Goal: Information Seeking & Learning: Learn about a topic

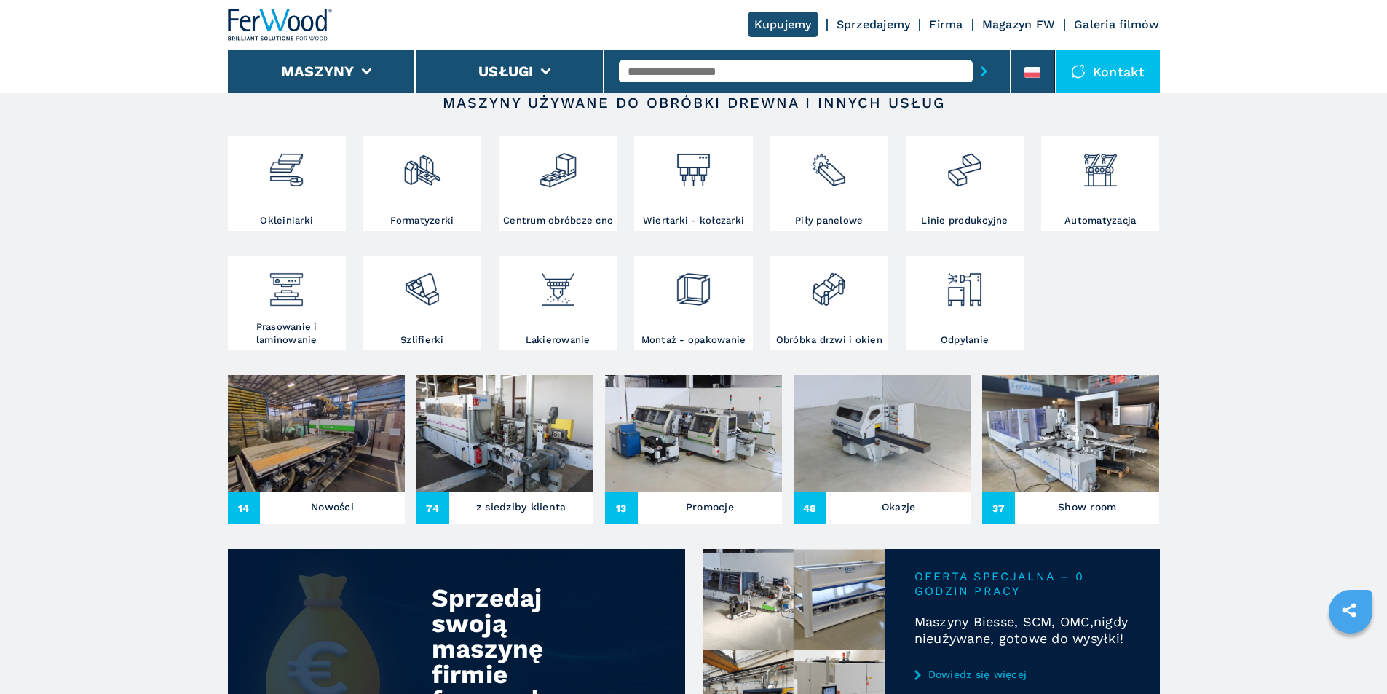
scroll to position [146, 0]
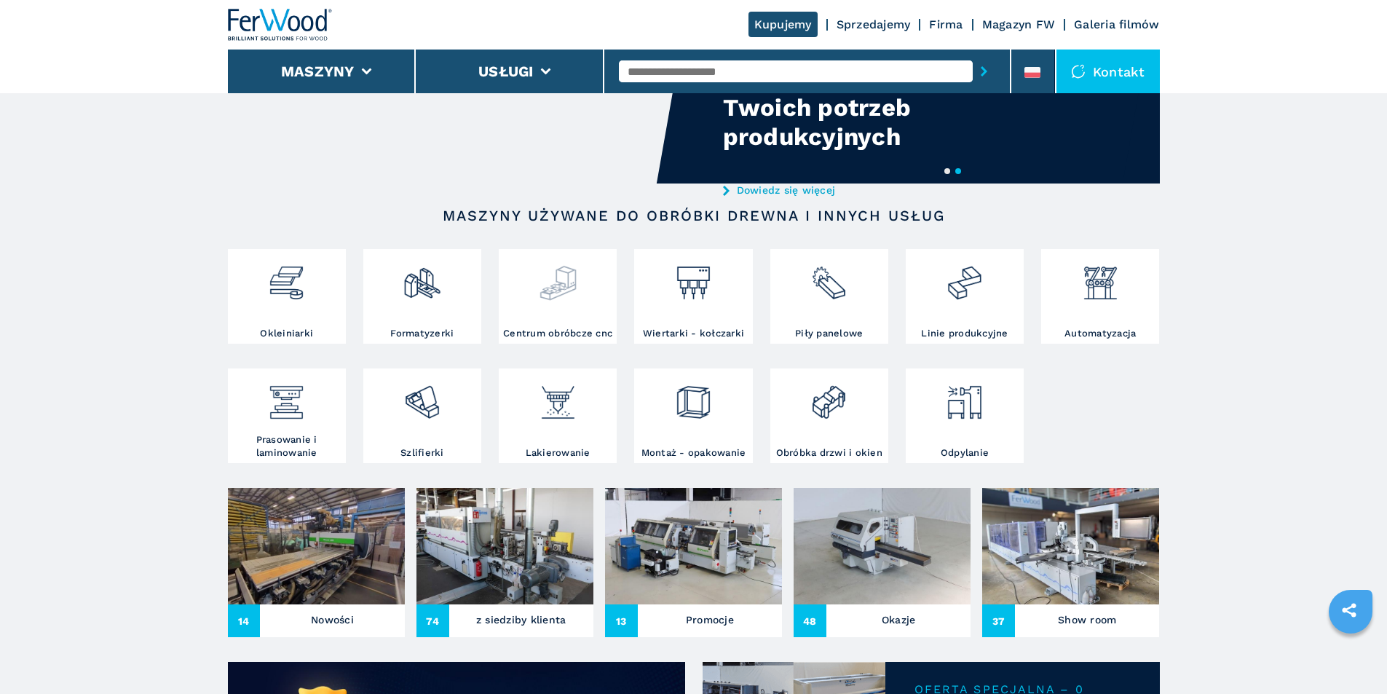
click at [542, 280] on img at bounding box center [558, 278] width 39 height 50
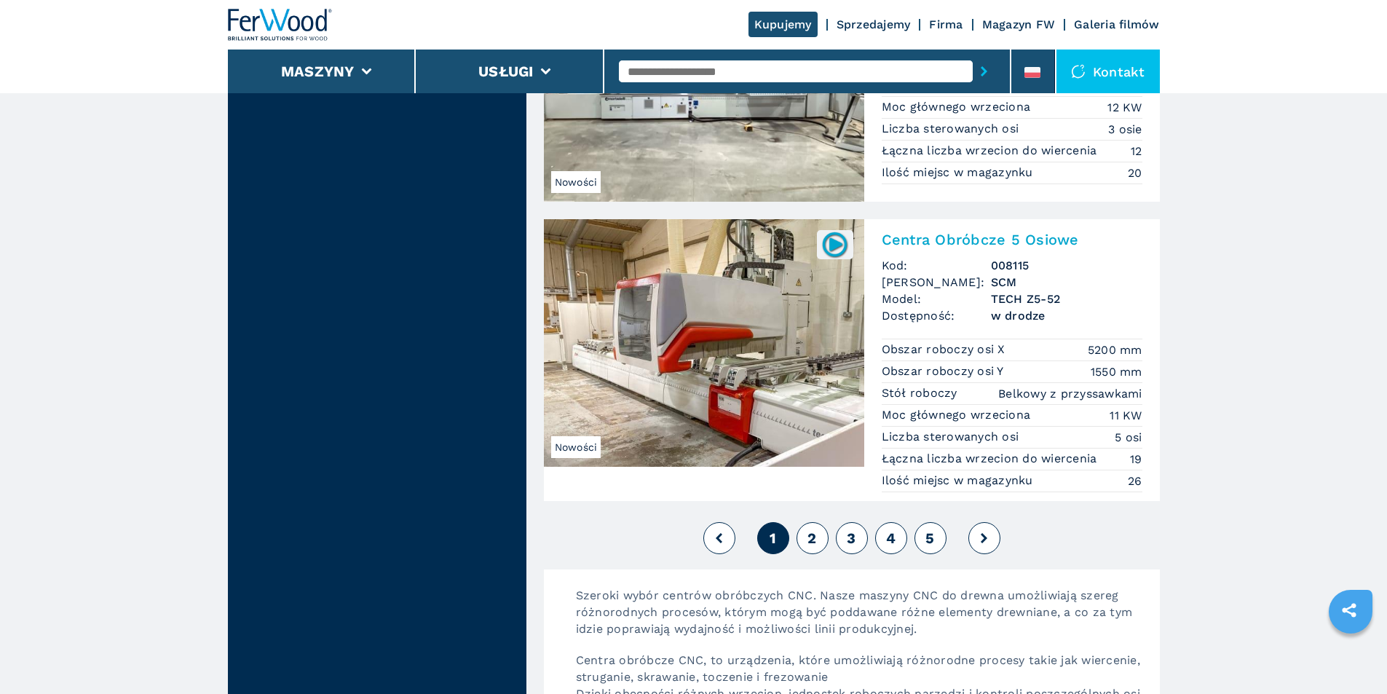
scroll to position [3495, 0]
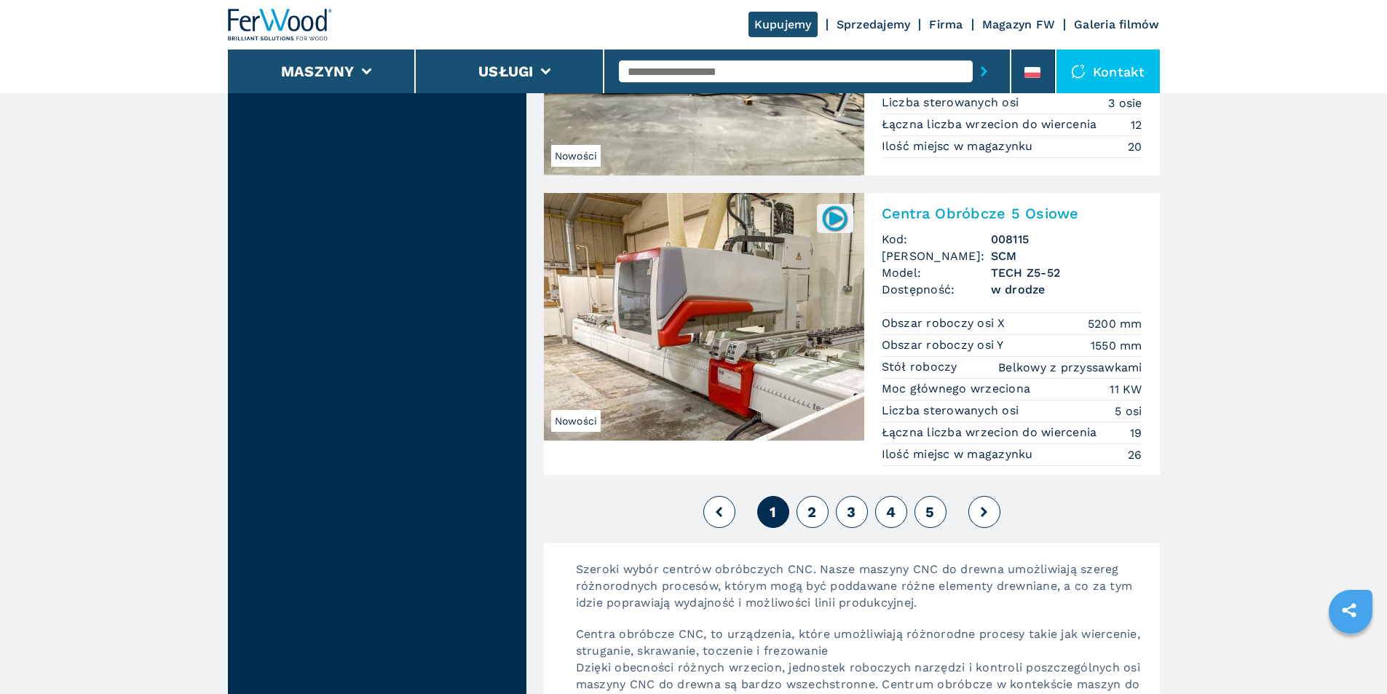
click at [809, 511] on span "2" at bounding box center [811, 511] width 9 height 17
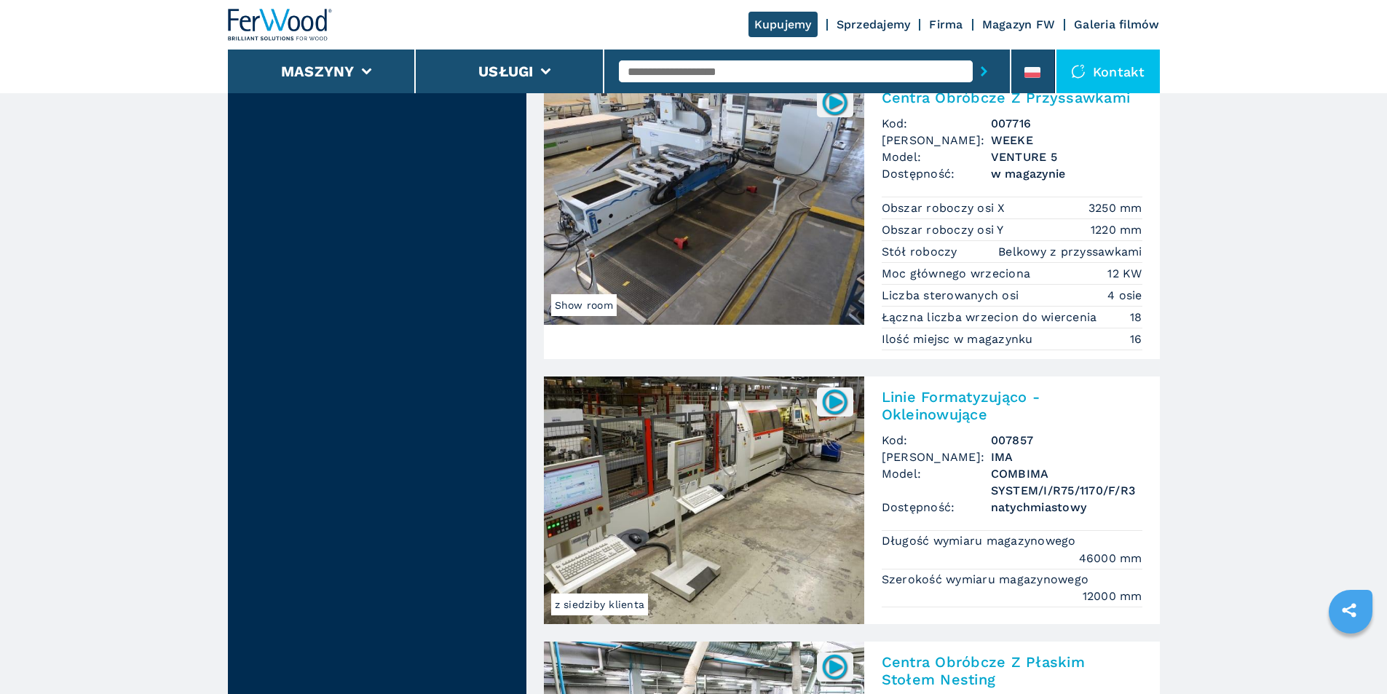
scroll to position [1383, 0]
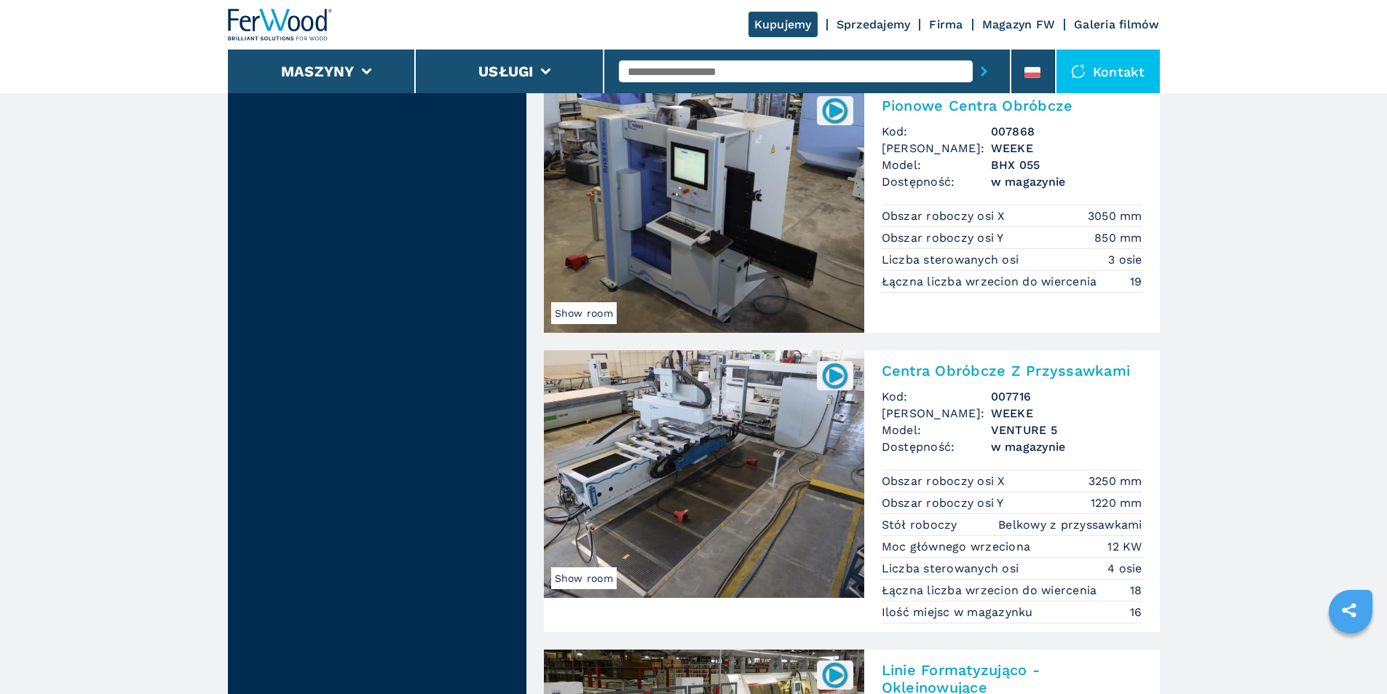
click at [704, 416] on img at bounding box center [704, 474] width 320 height 248
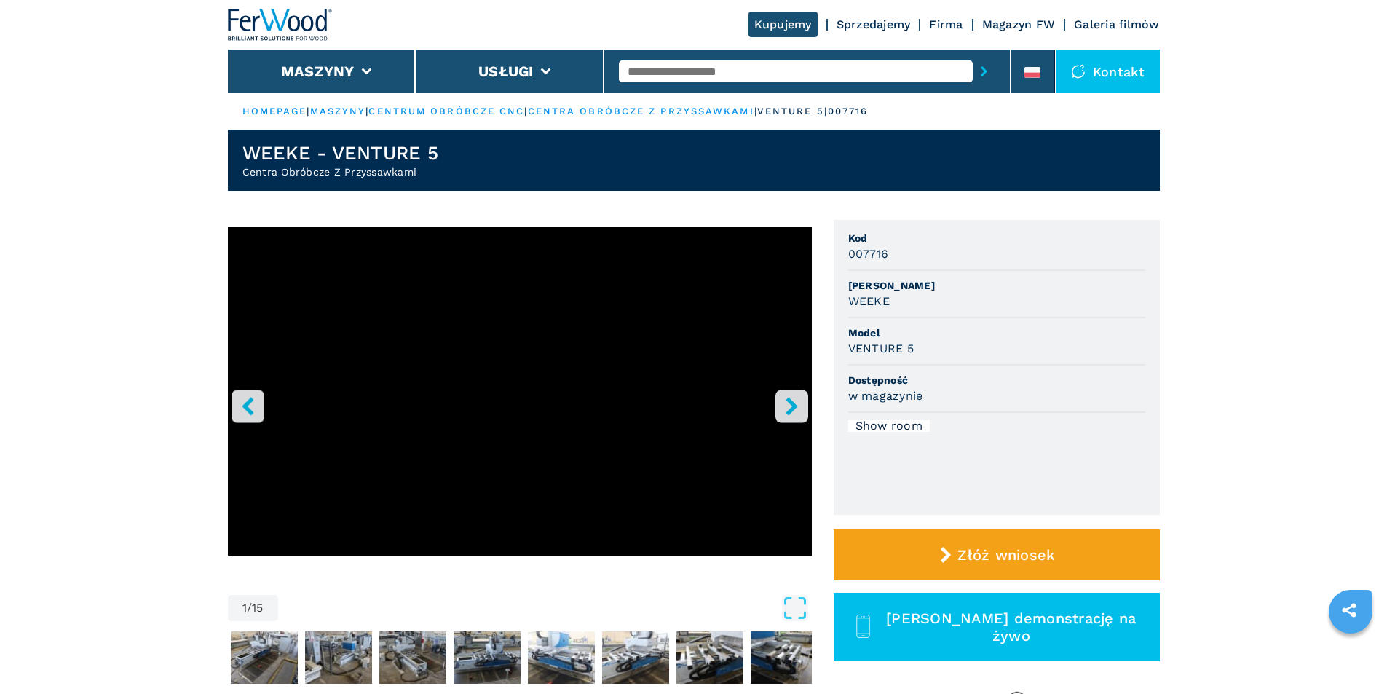
click at [788, 410] on icon "right-button" at bounding box center [792, 406] width 18 height 18
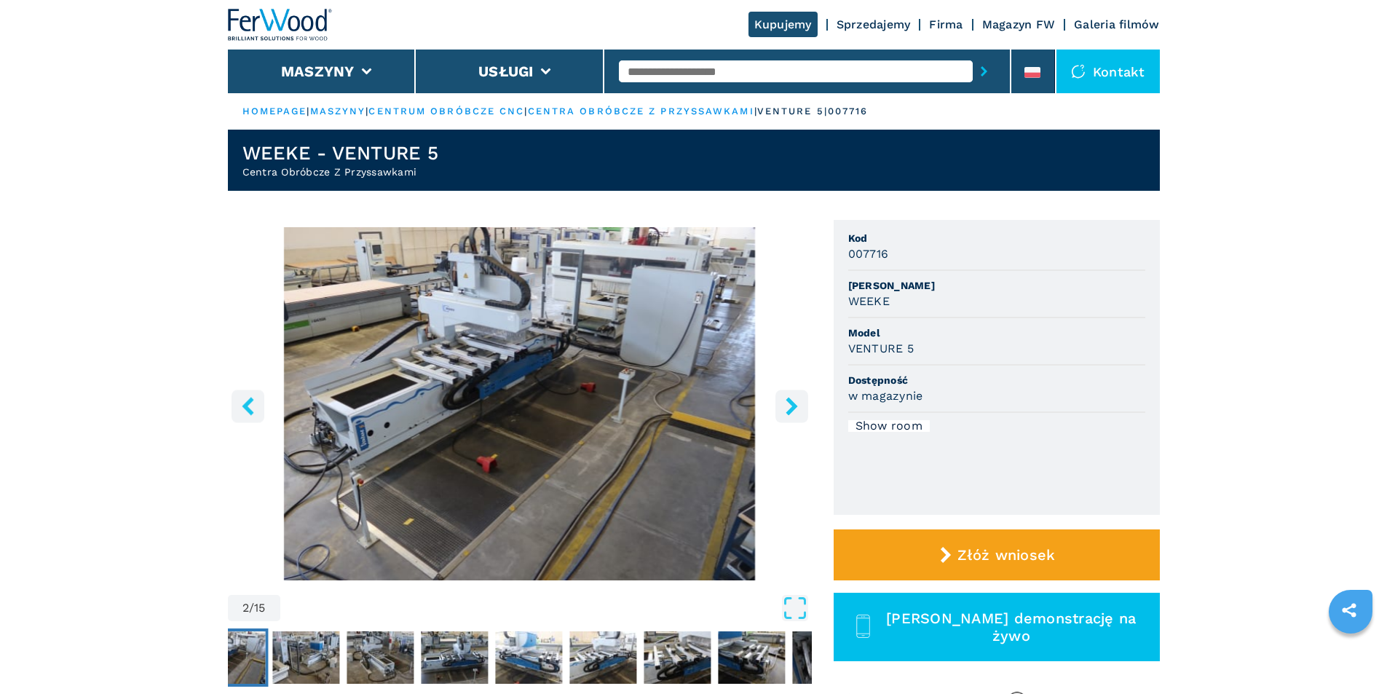
click at [788, 410] on icon "right-button" at bounding box center [792, 406] width 18 height 18
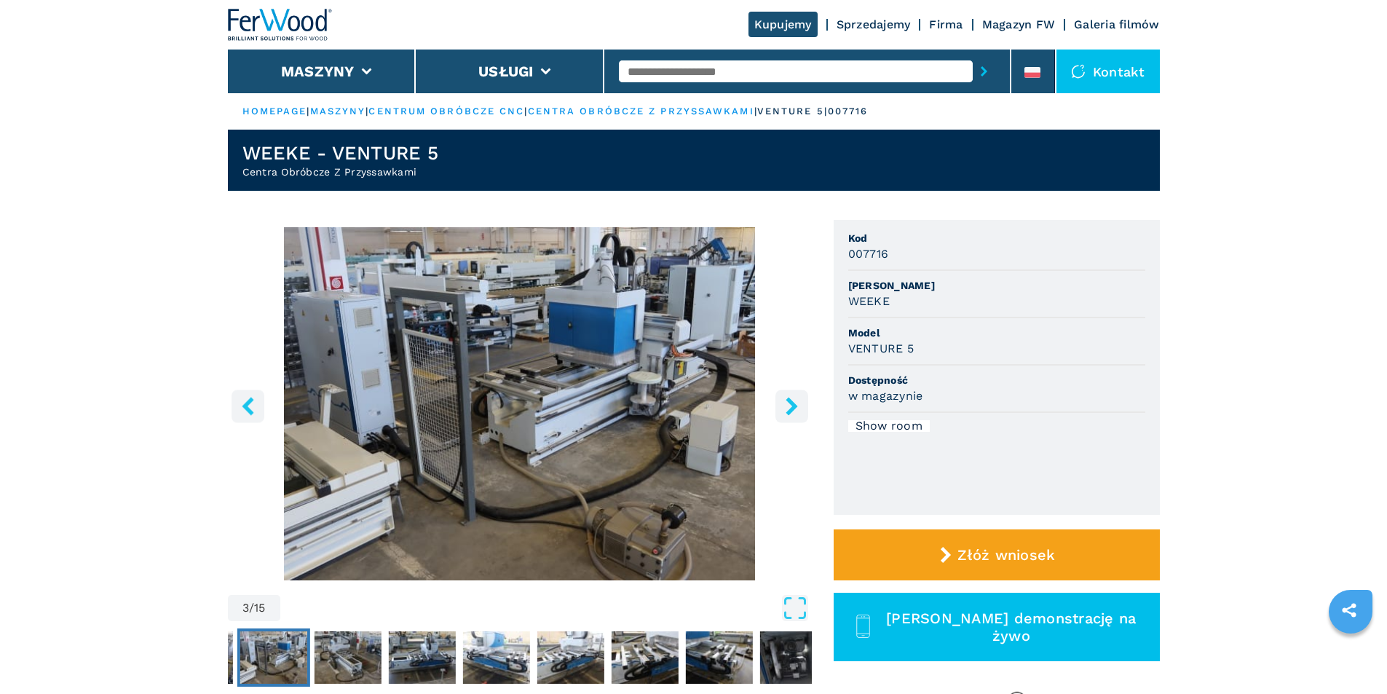
click at [788, 410] on icon "right-button" at bounding box center [792, 406] width 18 height 18
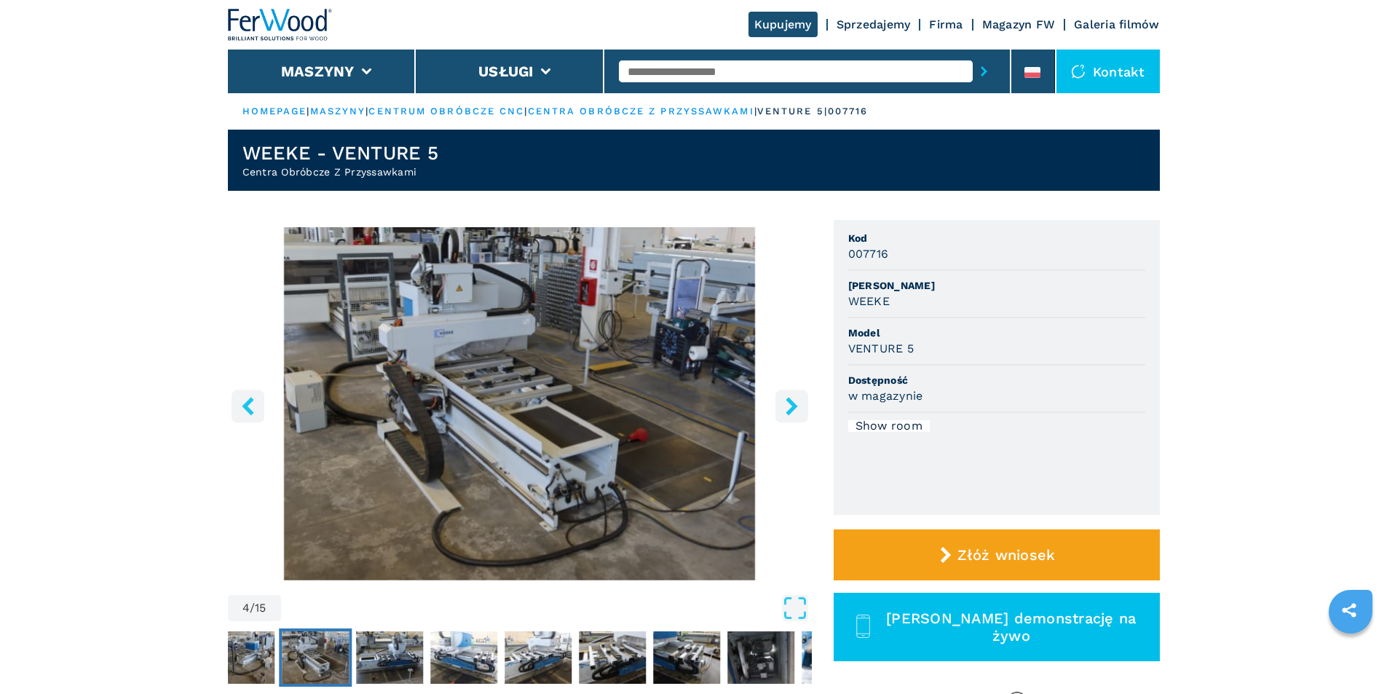
click at [788, 410] on icon "right-button" at bounding box center [792, 406] width 18 height 18
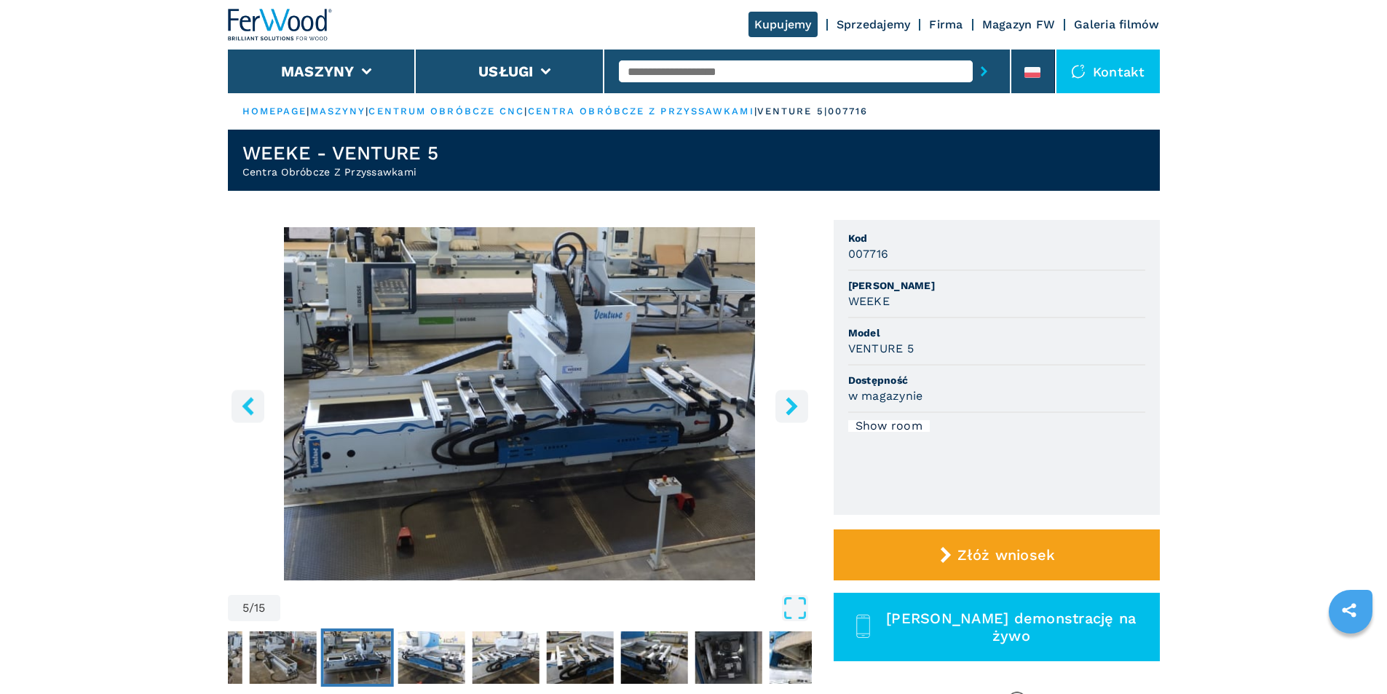
click at [788, 410] on icon "right-button" at bounding box center [792, 406] width 18 height 18
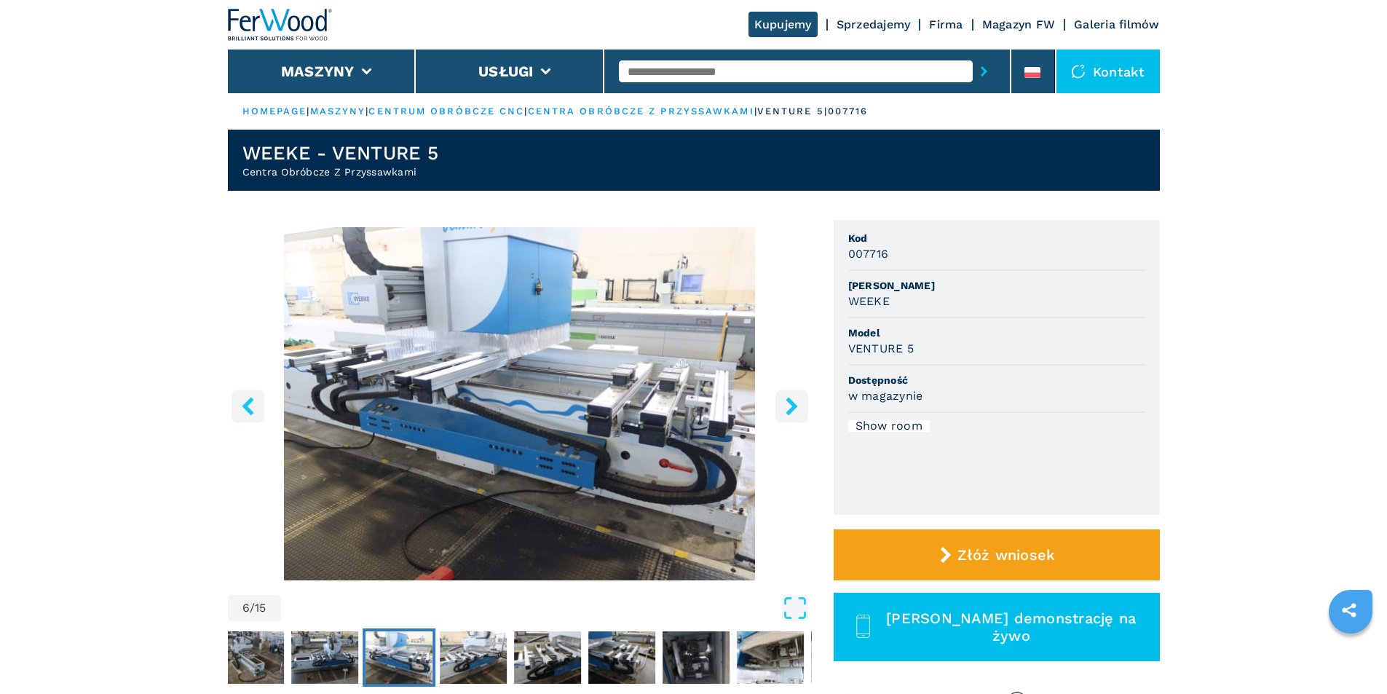
click at [788, 410] on icon "right-button" at bounding box center [792, 406] width 18 height 18
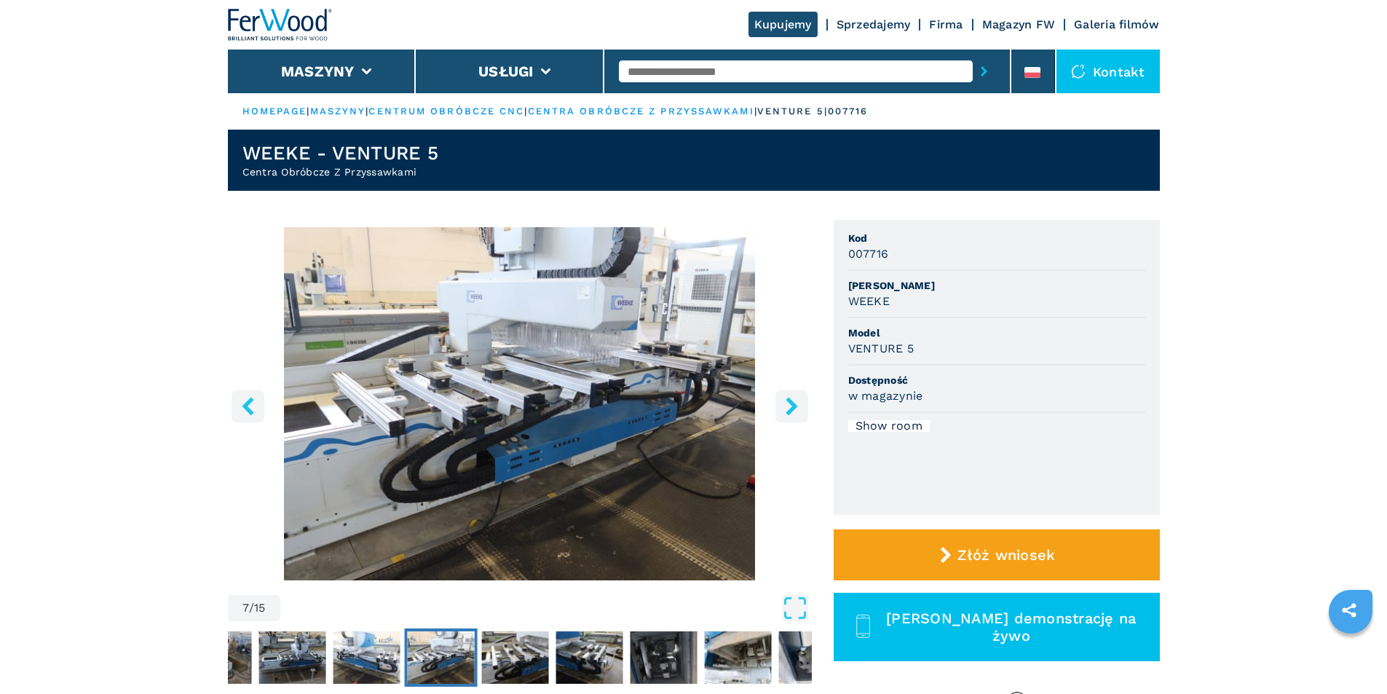
click at [788, 410] on icon "right-button" at bounding box center [792, 406] width 18 height 18
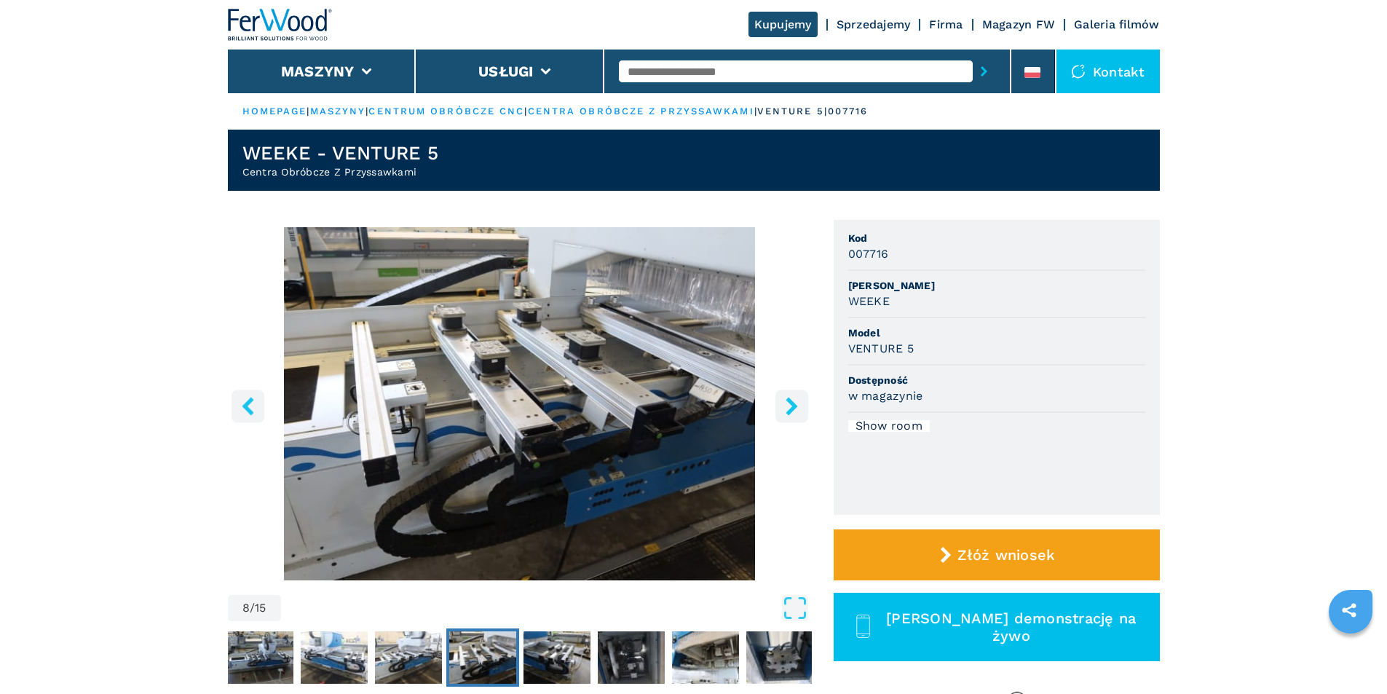
click at [788, 410] on icon "right-button" at bounding box center [792, 406] width 18 height 18
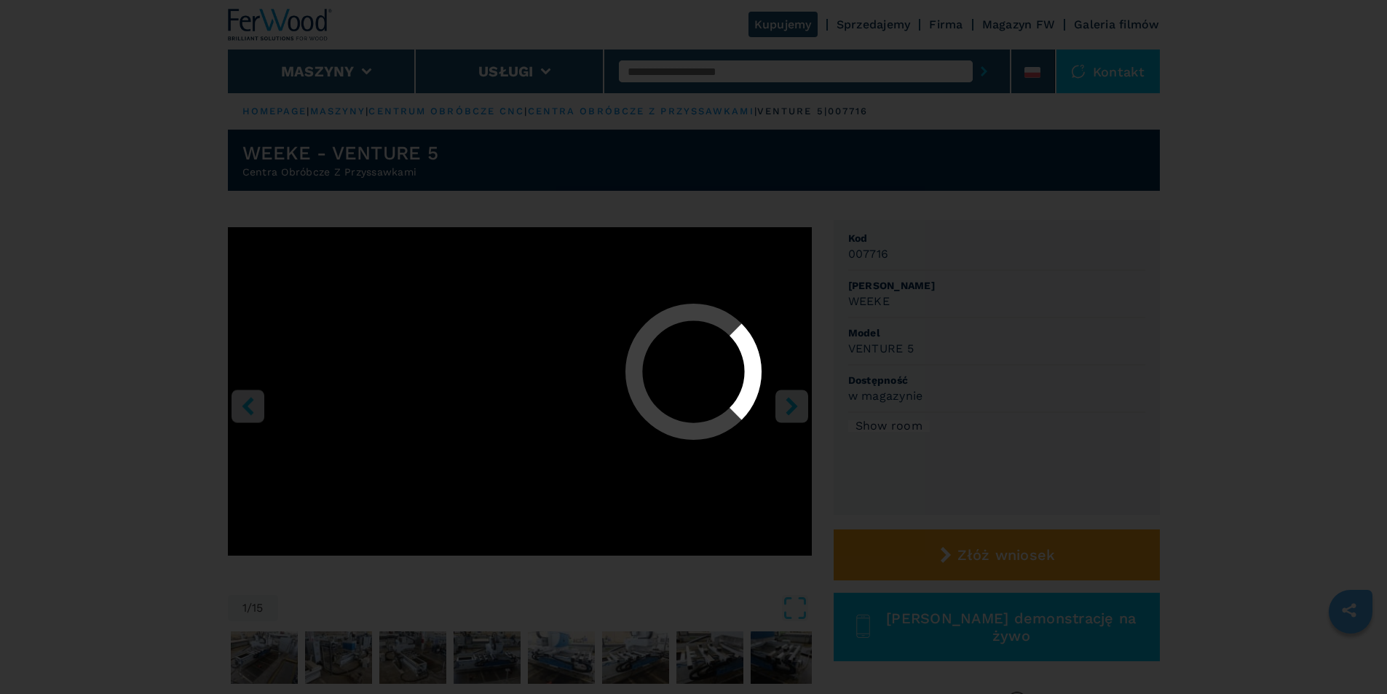
select select "**********"
